Goal: Check status: Check status

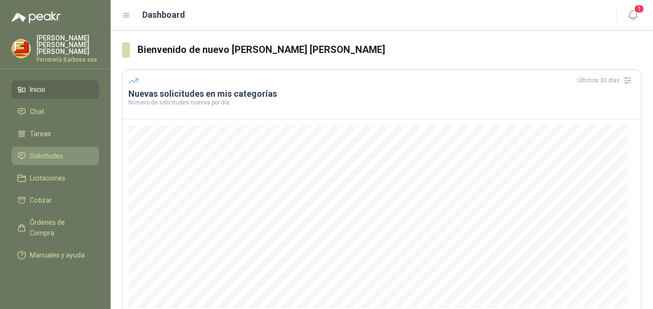
click at [33, 156] on span "Solicitudes" at bounding box center [46, 155] width 33 height 11
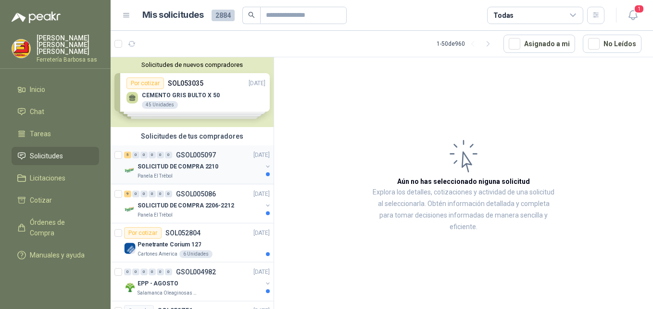
click at [152, 165] on p "SOLICITUD DE COMPRA 2210" at bounding box center [177, 166] width 81 height 9
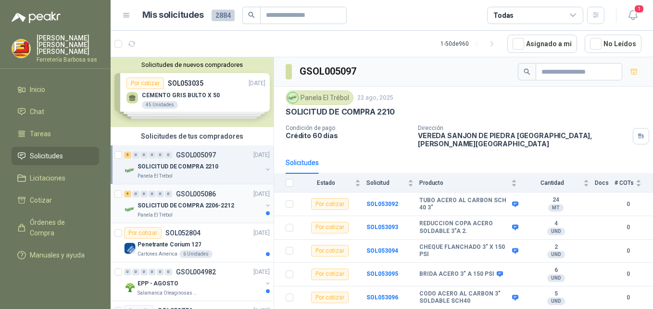
click at [150, 204] on p "SOLICITUD DE COMPRA 2206-2212" at bounding box center [185, 205] width 97 height 9
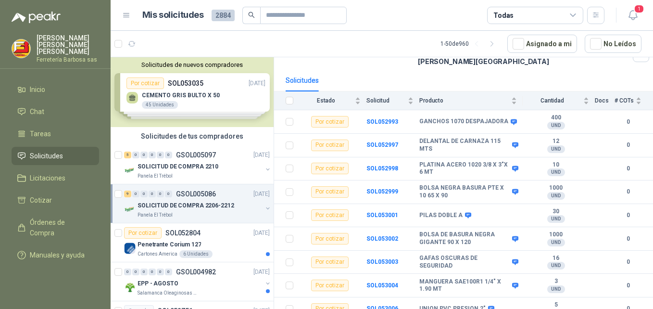
scroll to position [84, 0]
